Goal: Transaction & Acquisition: Purchase product/service

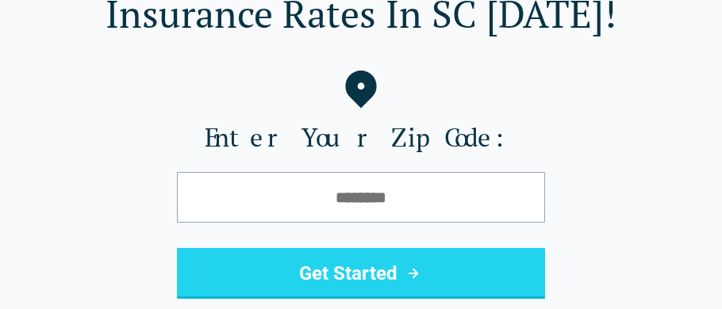
scroll to position [190, 0]
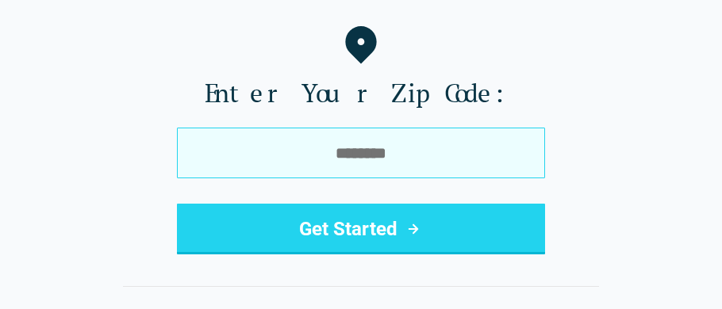
click at [400, 155] on input "tel" at bounding box center [361, 153] width 368 height 51
type input "*****"
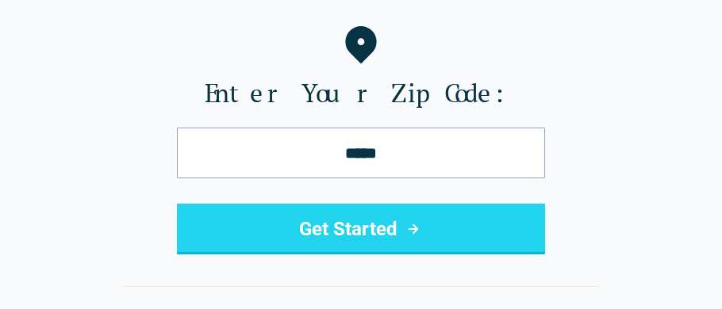
click at [485, 226] on button "Get Started" at bounding box center [361, 229] width 368 height 51
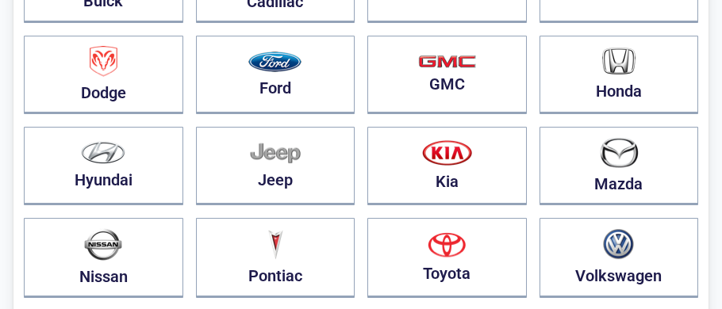
scroll to position [316, 0]
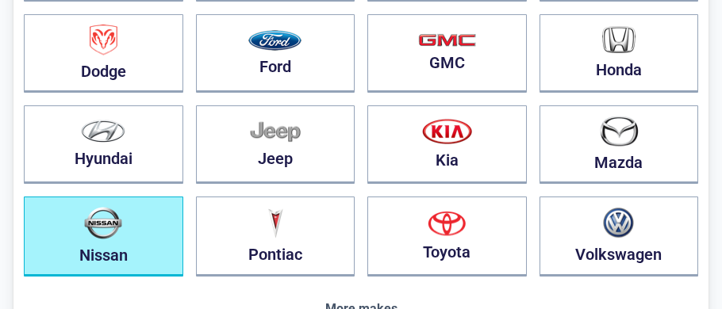
click at [158, 239] on button "Nissan" at bounding box center [103, 237] width 159 height 80
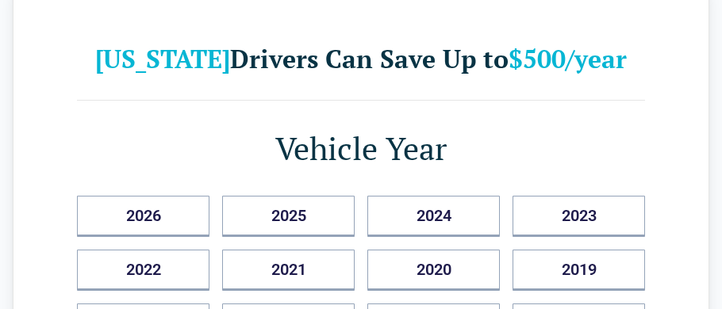
scroll to position [0, 0]
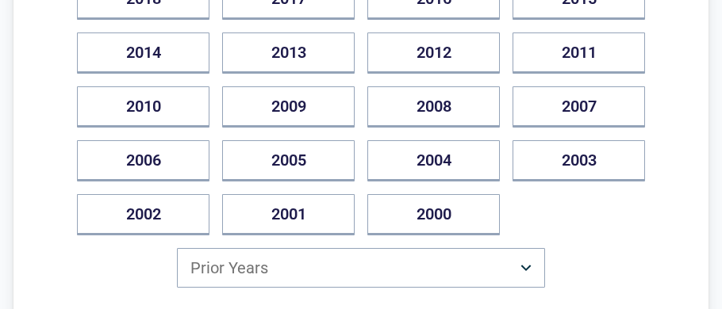
scroll to position [412, 0]
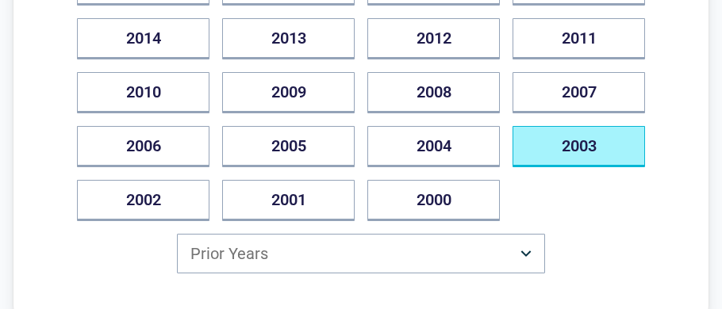
click at [574, 167] on button "2003" at bounding box center [578, 146] width 132 height 41
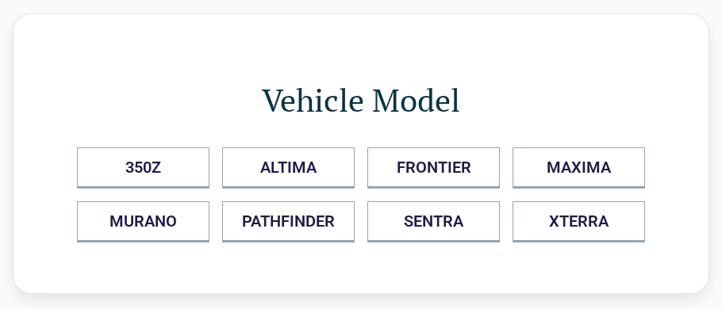
scroll to position [0, 0]
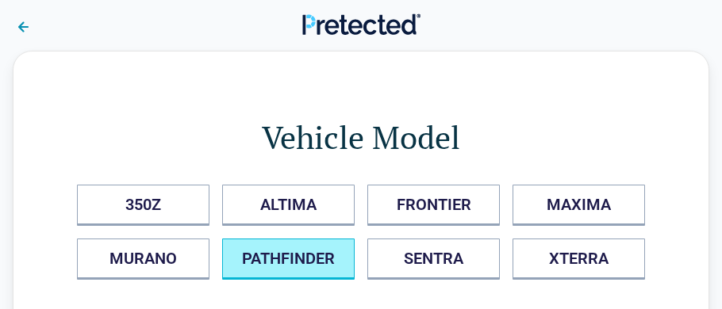
click at [338, 251] on button "PATHFINDER" at bounding box center [288, 259] width 132 height 41
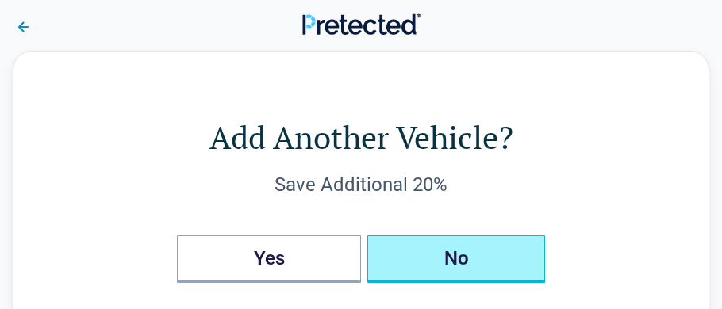
click at [410, 267] on button "No" at bounding box center [456, 260] width 178 height 48
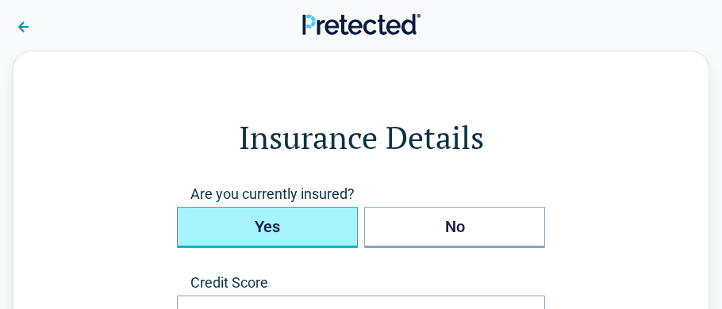
click at [328, 228] on button "Yes" at bounding box center [267, 227] width 181 height 41
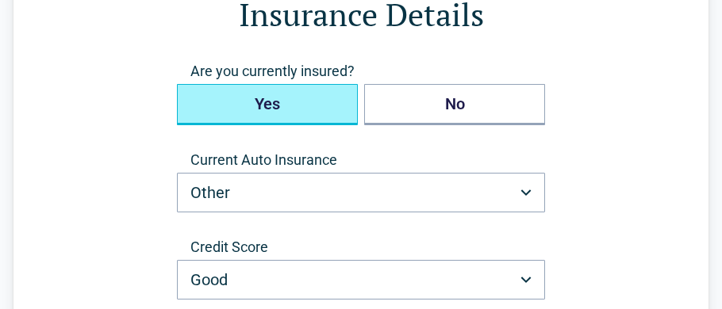
scroll to position [126, 0]
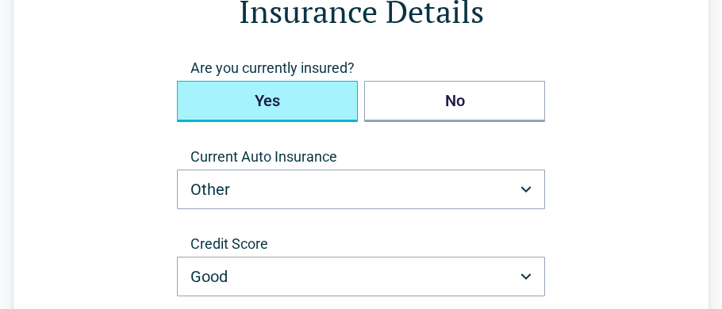
click at [572, 237] on form "**********" at bounding box center [361, 225] width 568 height 473
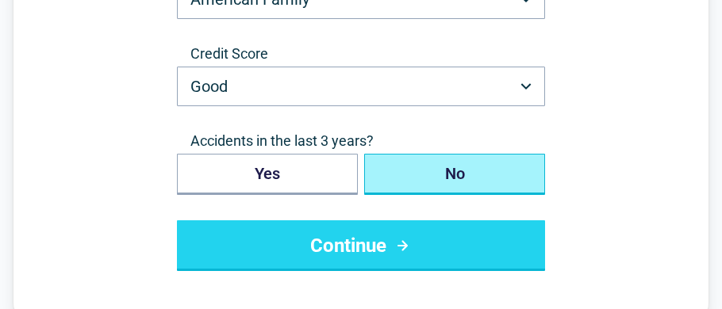
scroll to position [285, 0]
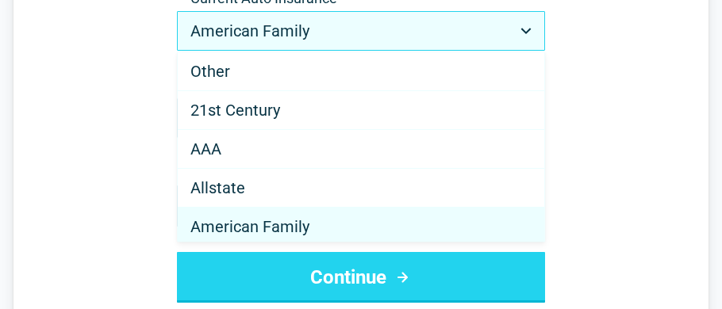
scroll to position [3, 0]
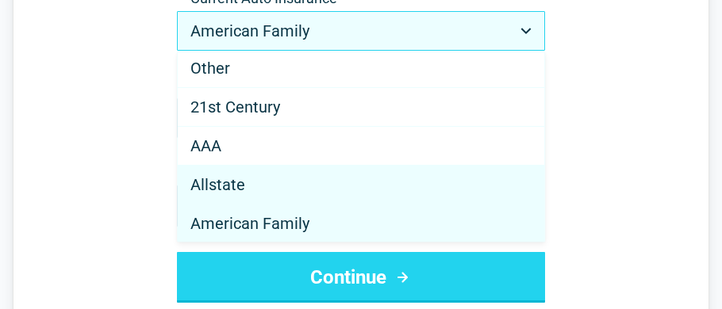
select select "********"
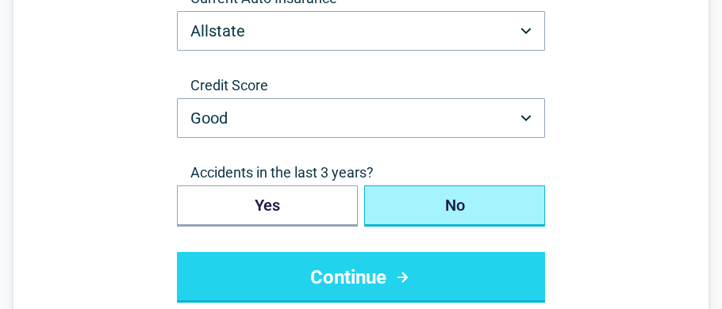
click at [392, 266] on button "Continue" at bounding box center [361, 277] width 368 height 51
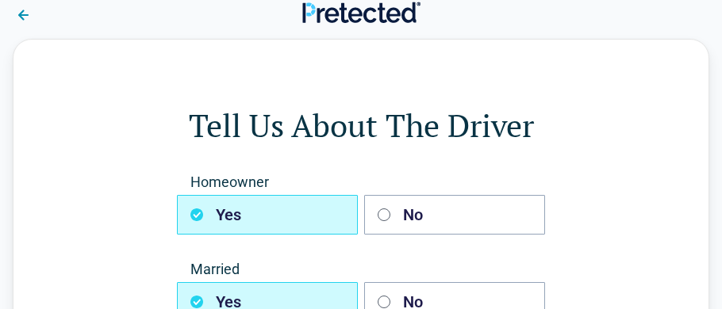
scroll to position [0, 0]
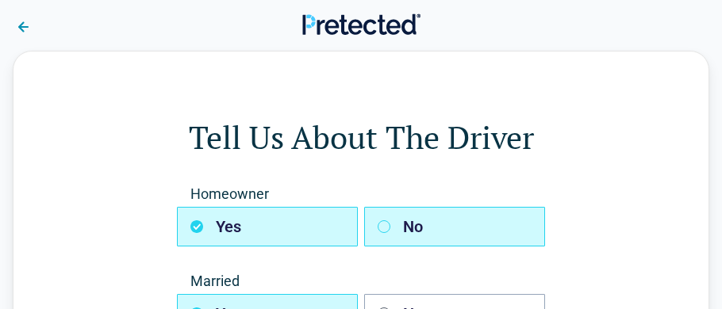
click at [444, 232] on button "No" at bounding box center [454, 227] width 181 height 40
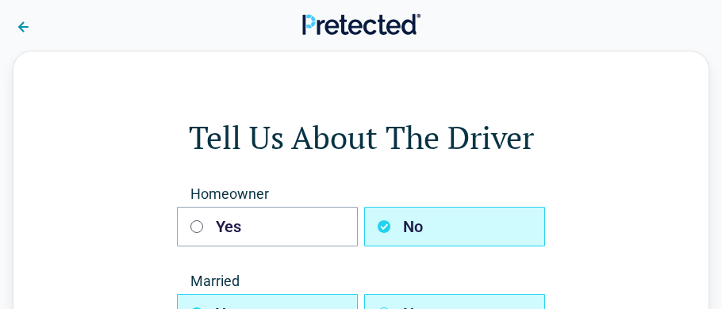
click at [451, 295] on button "No" at bounding box center [454, 314] width 181 height 40
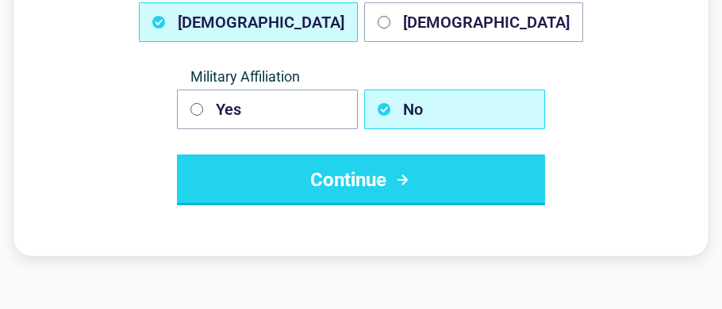
scroll to position [380, 0]
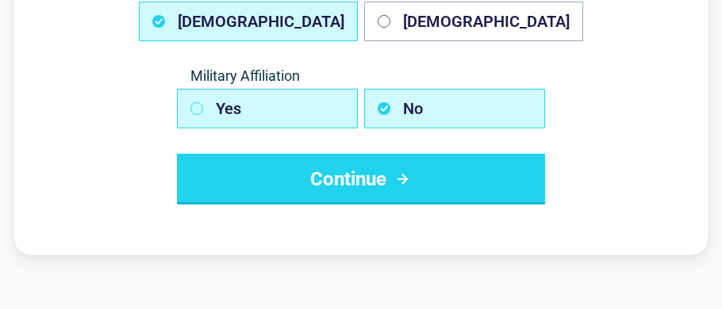
click at [312, 113] on button "Yes" at bounding box center [267, 109] width 181 height 40
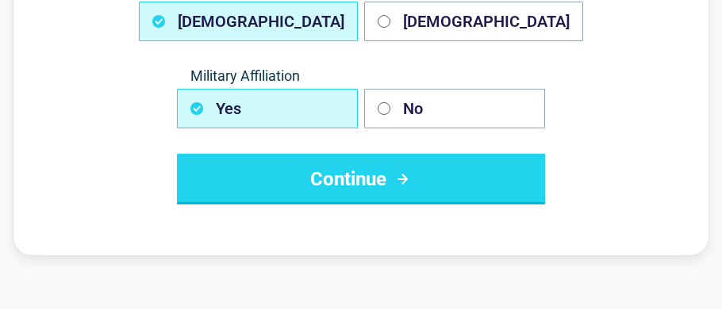
click at [318, 167] on button "Continue" at bounding box center [361, 179] width 368 height 51
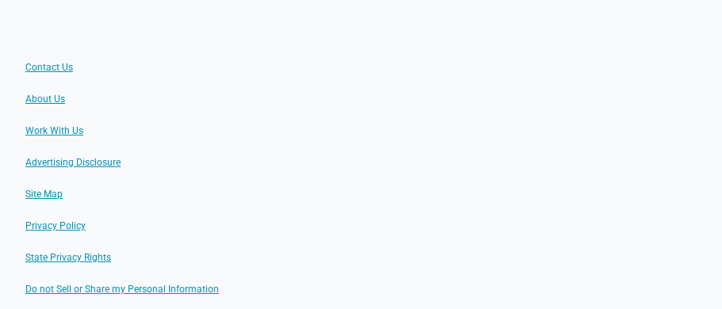
scroll to position [0, 0]
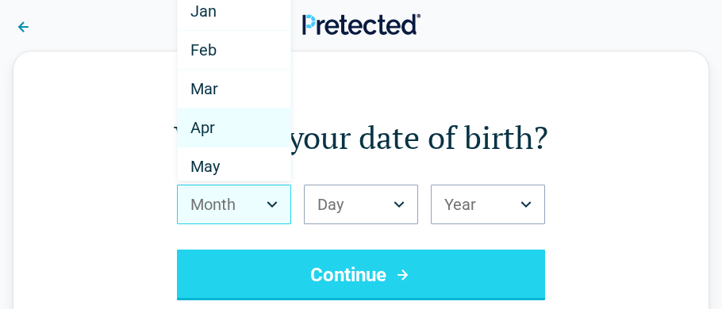
select select "*"
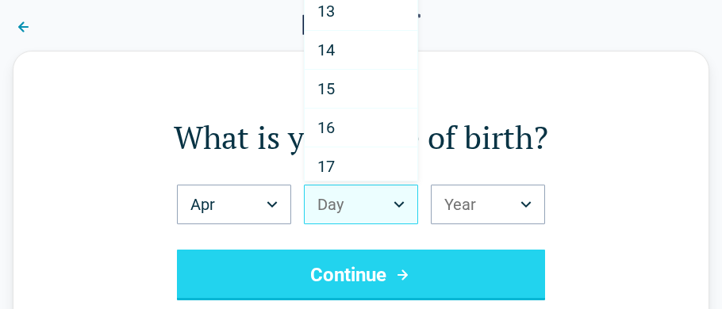
scroll to position [504, 0]
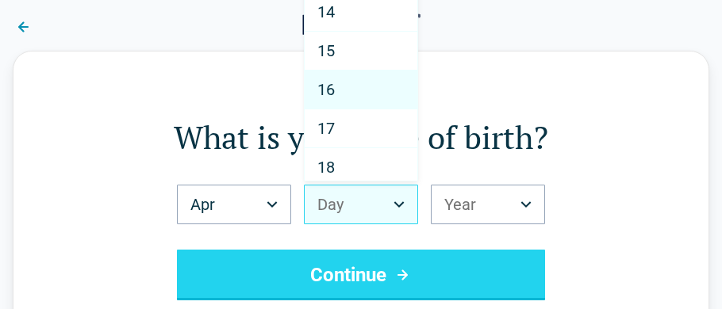
select select "**"
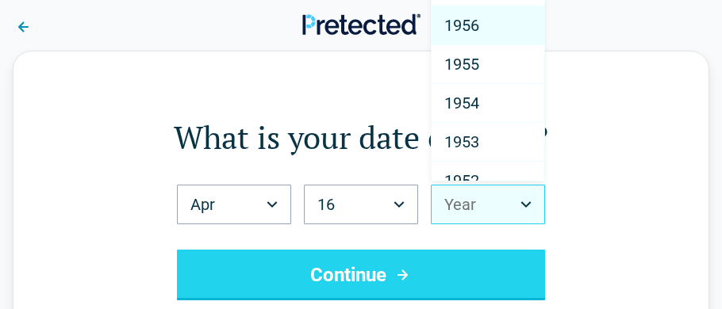
scroll to position [1929, 0]
select select "****"
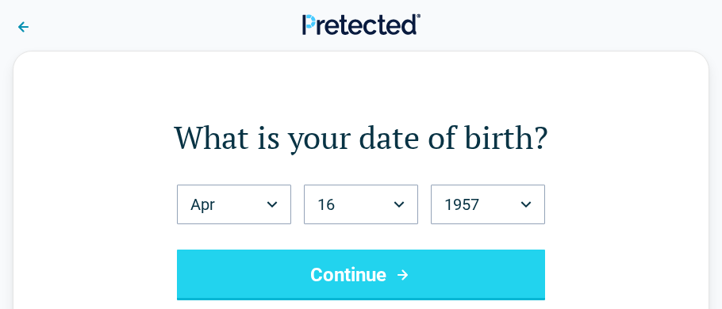
click at [388, 279] on button "Continue" at bounding box center [361, 275] width 368 height 51
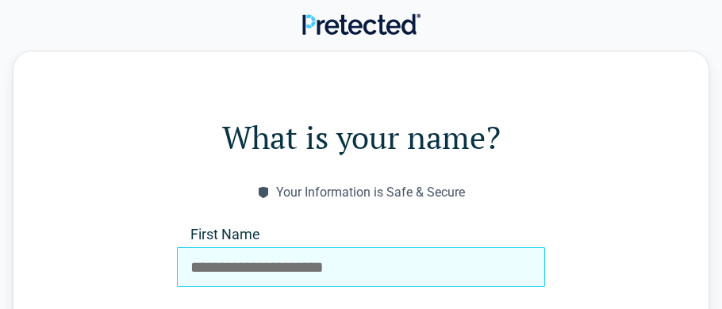
click at [388, 274] on input "First Name" at bounding box center [361, 267] width 368 height 40
type input "*****"
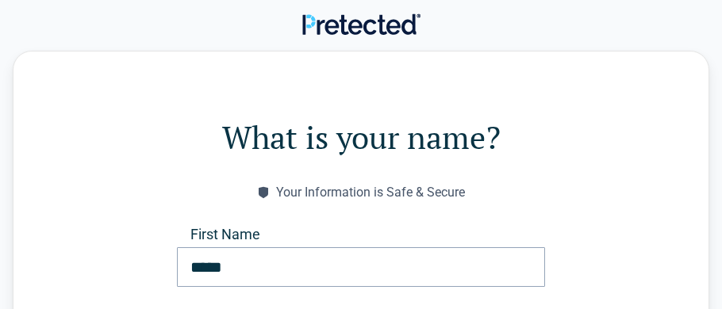
click at [520, 155] on h1 "What is your name?" at bounding box center [361, 137] width 568 height 44
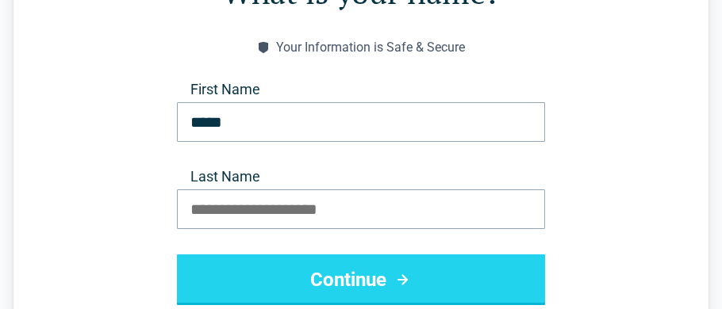
scroll to position [190, 0]
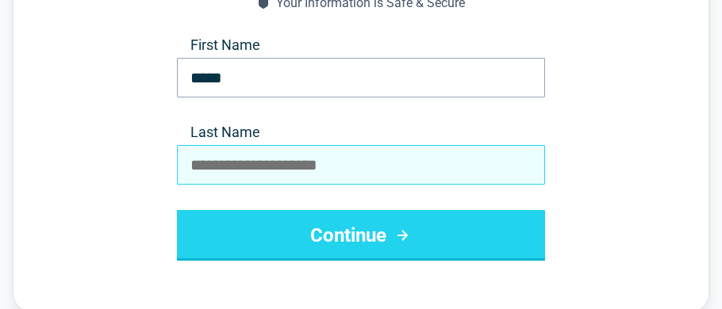
click at [321, 159] on input "Last Name" at bounding box center [361, 165] width 368 height 40
type input "******"
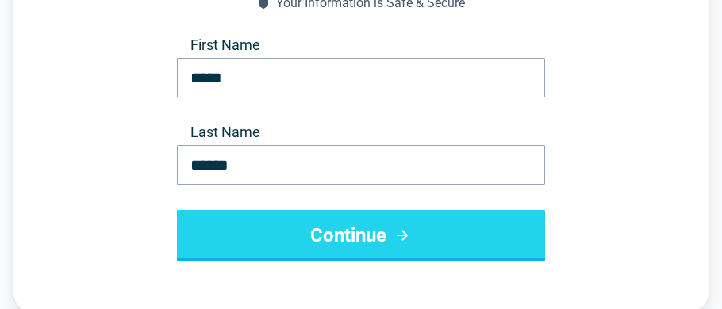
click at [276, 227] on button "Continue" at bounding box center [361, 235] width 368 height 51
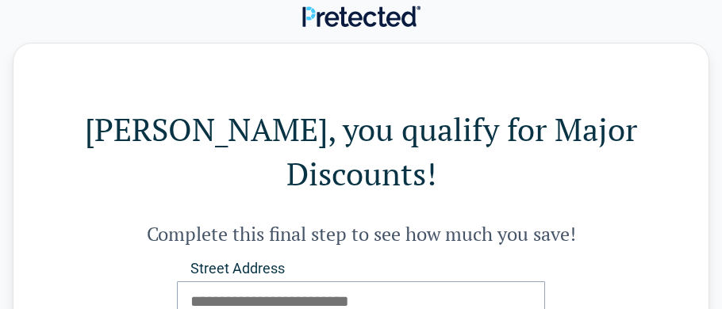
scroll to position [0, 0]
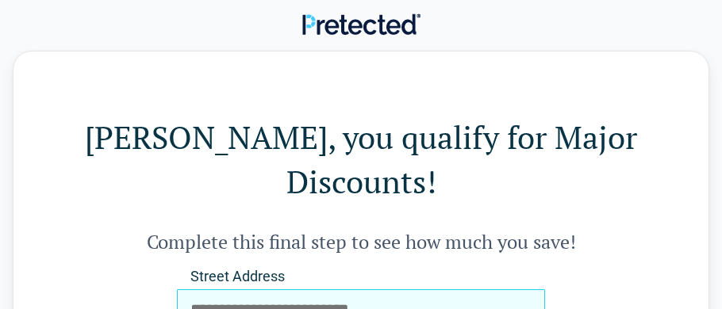
click at [319, 289] on input "Street Address" at bounding box center [361, 309] width 368 height 40
type input "**********"
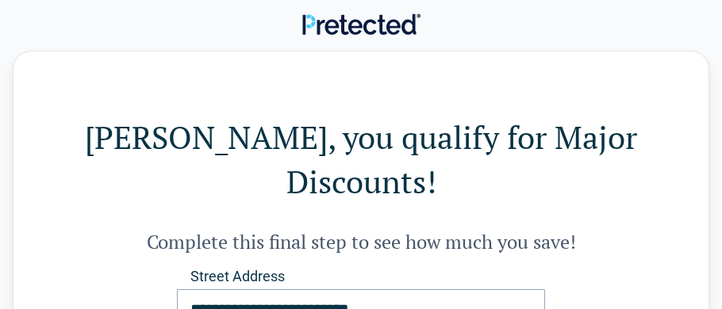
type input "**********"
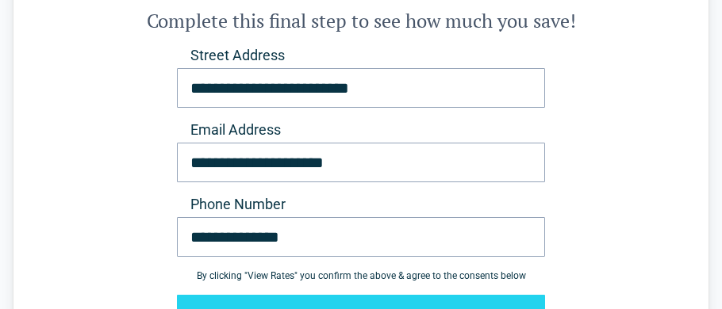
scroll to position [285, 0]
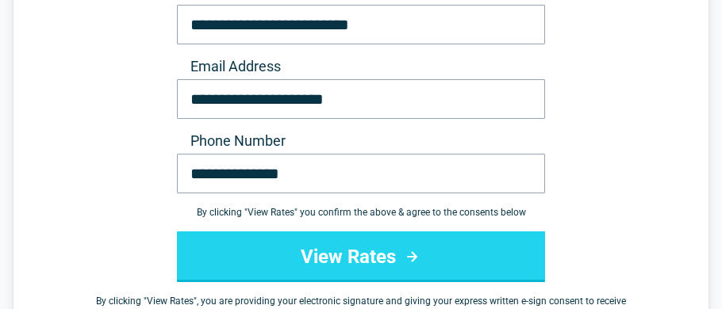
click at [418, 232] on button "View Rates" at bounding box center [361, 257] width 368 height 51
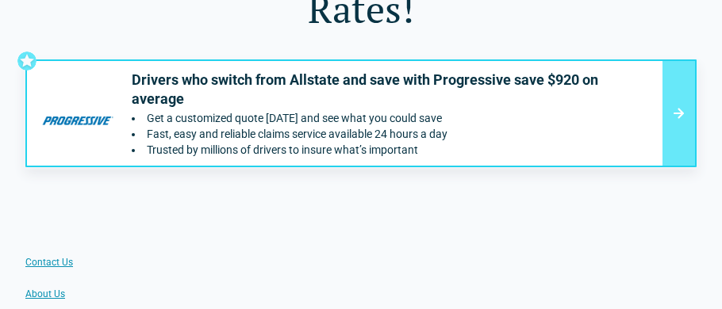
scroll to position [190, 0]
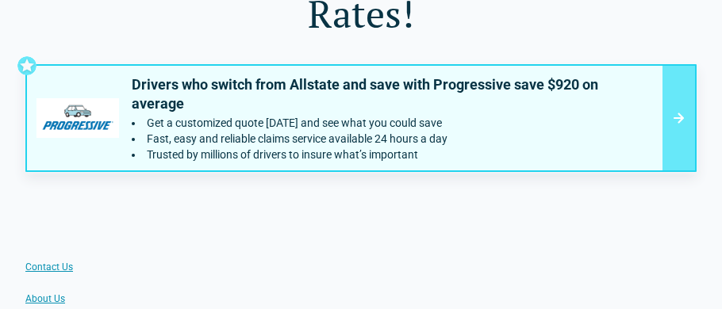
click at [273, 75] on p "Drivers who switch from Allstate and save with Progressive save $920 on average" at bounding box center [382, 94] width 500 height 38
